Goal: Information Seeking & Learning: Learn about a topic

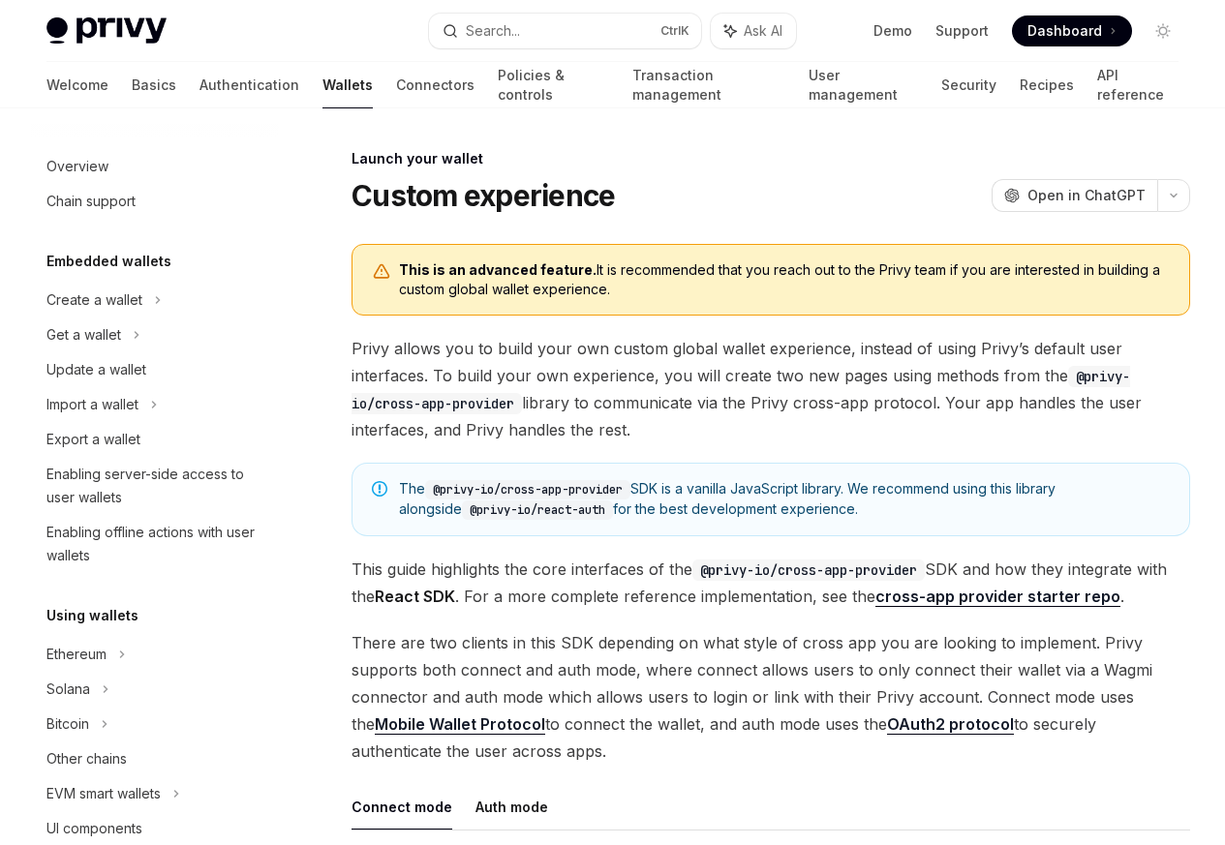
scroll to position [887, 0]
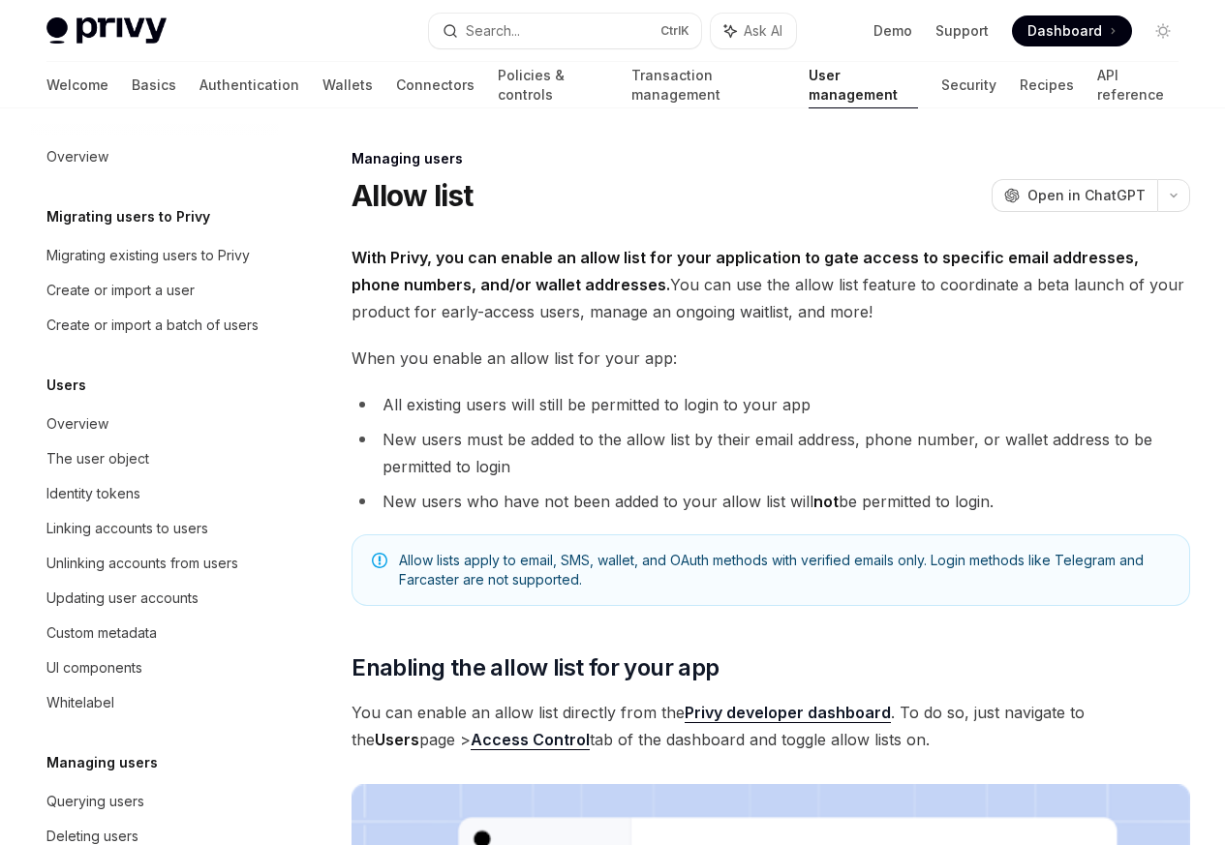
scroll to position [273, 0]
